Goal: Navigation & Orientation: Find specific page/section

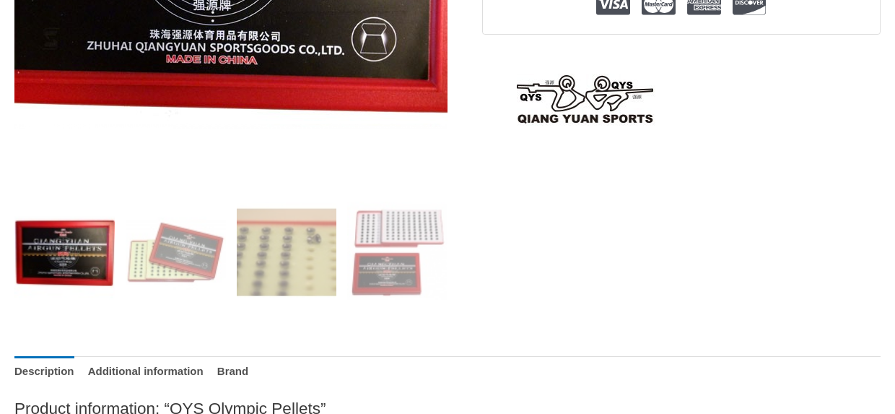
scroll to position [439, 0]
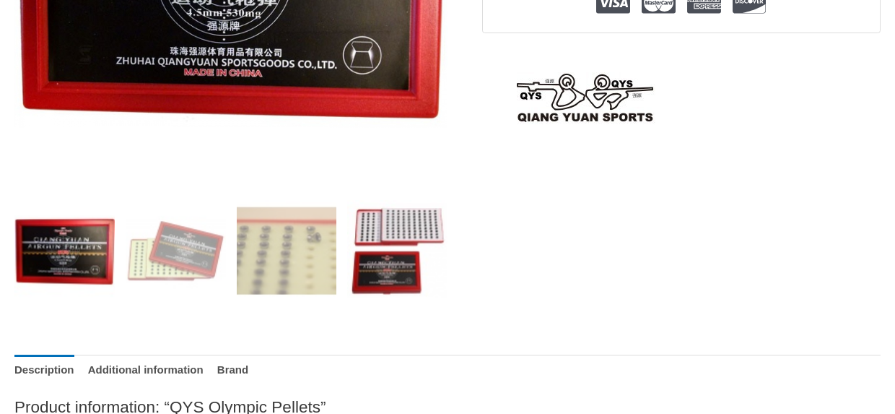
click at [385, 248] on img at bounding box center [397, 250] width 100 height 100
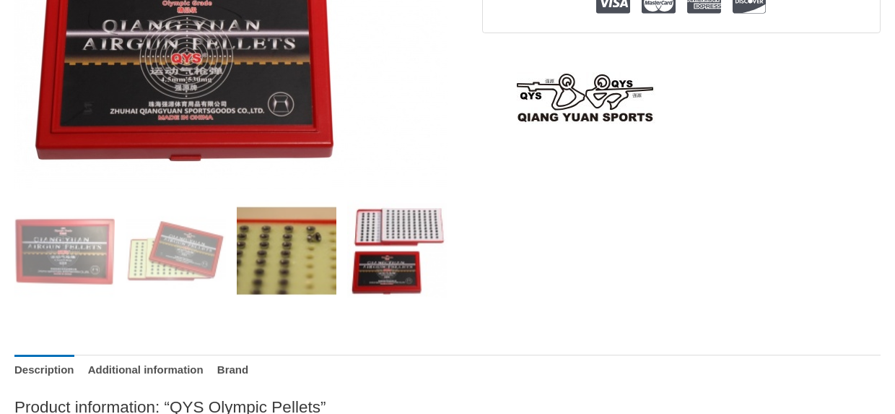
click at [277, 268] on img at bounding box center [287, 250] width 100 height 100
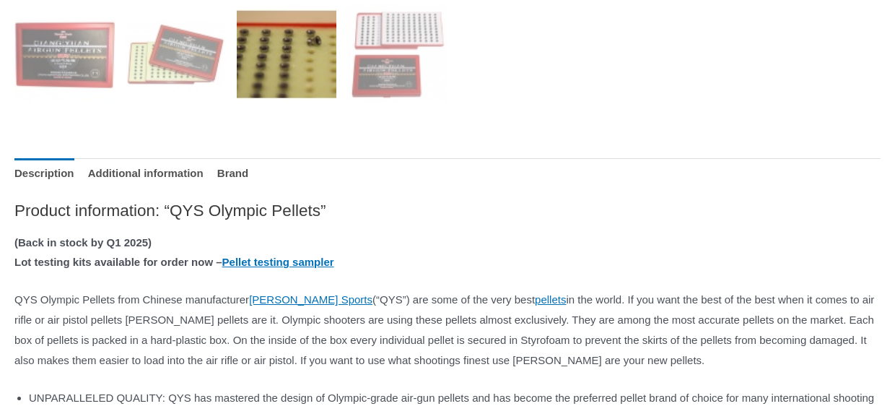
scroll to position [637, 0]
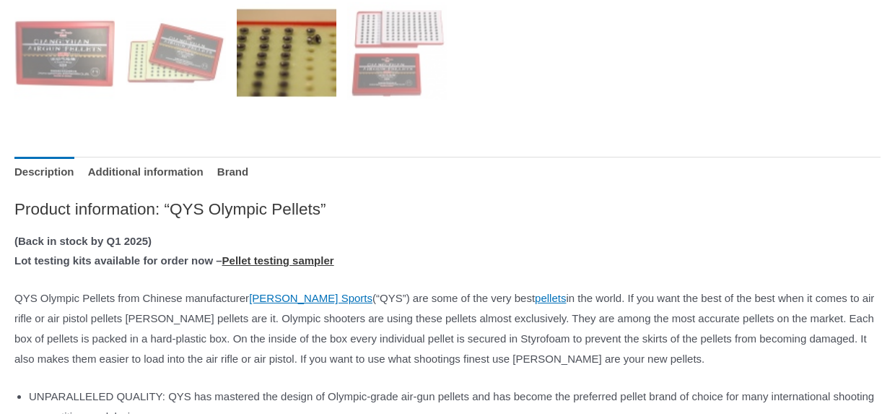
click at [334, 266] on link "Pellet testing sampler" at bounding box center [278, 260] width 112 height 12
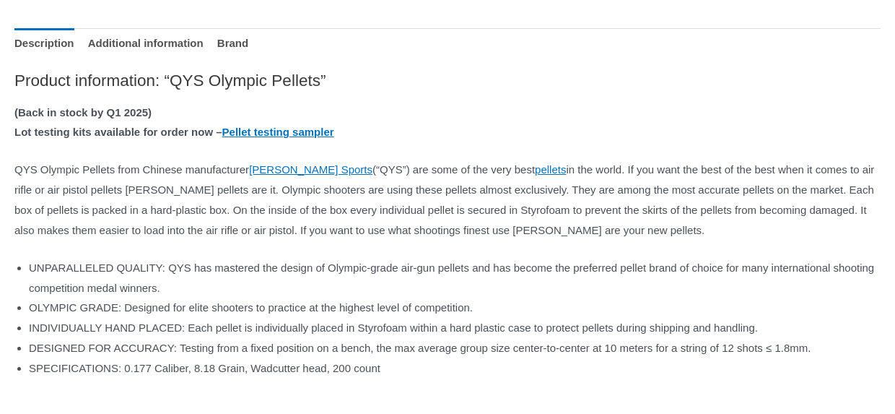
scroll to position [769, 0]
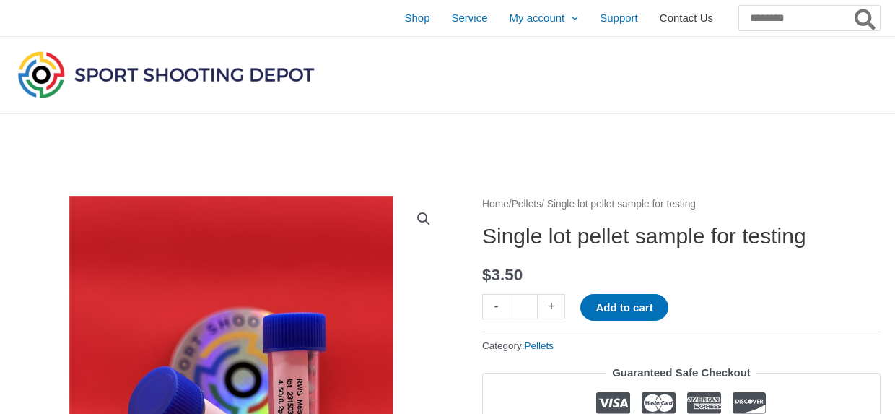
click at [660, 14] on span "Contact Us" at bounding box center [686, 18] width 53 height 36
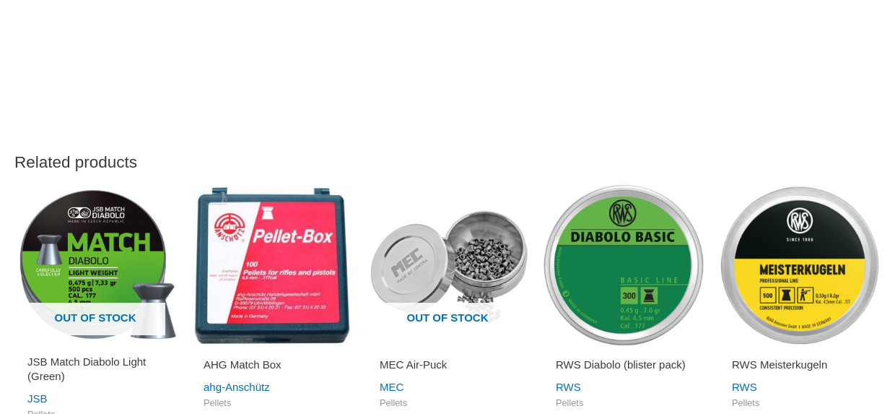
scroll to position [1706, 0]
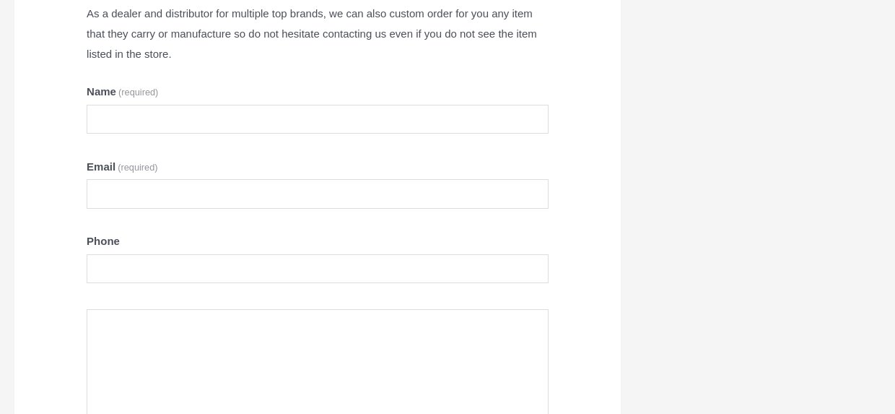
scroll to position [279, 0]
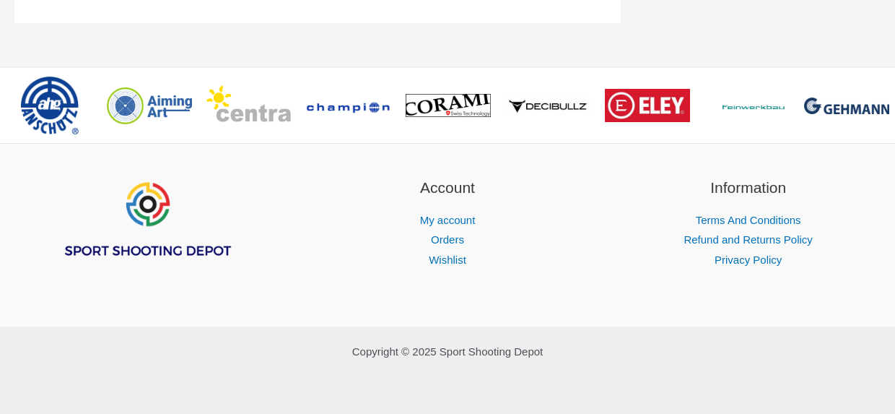
scroll to position [1531, 0]
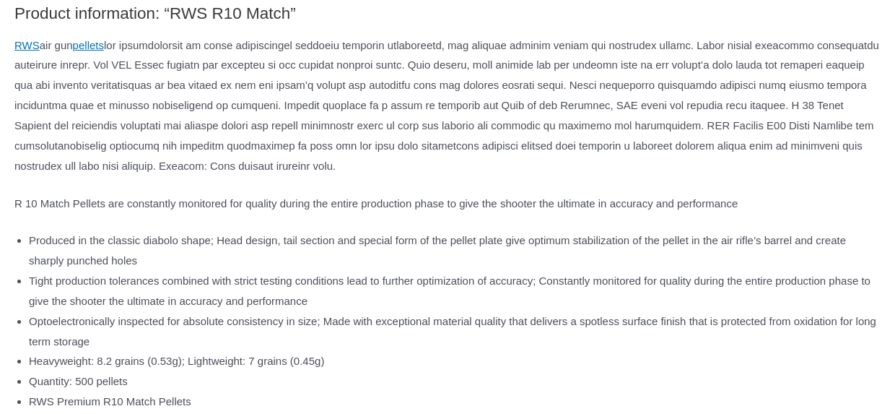
scroll to position [834, 0]
